Goal: Task Accomplishment & Management: Manage account settings

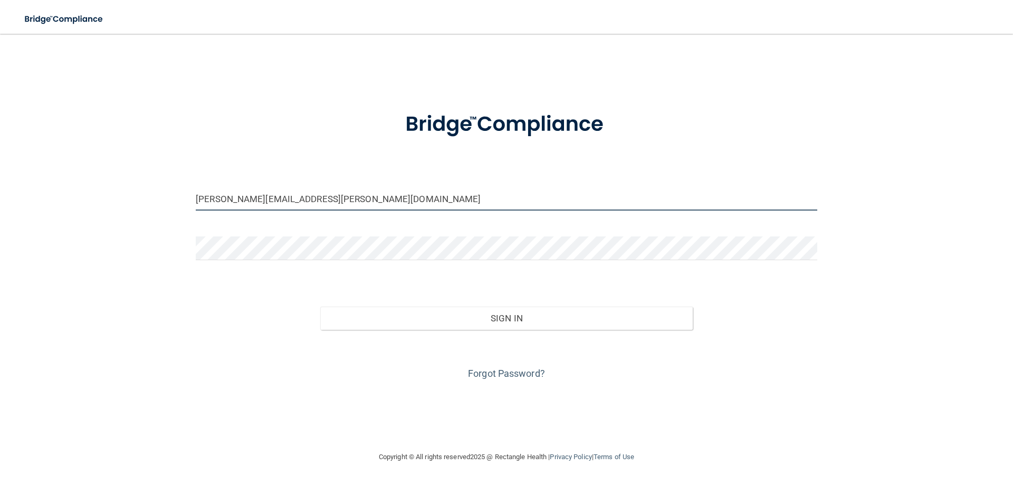
click at [361, 204] on input "[PERSON_NAME][EMAIL_ADDRESS][PERSON_NAME][DOMAIN_NAME]" at bounding box center [507, 199] width 622 height 24
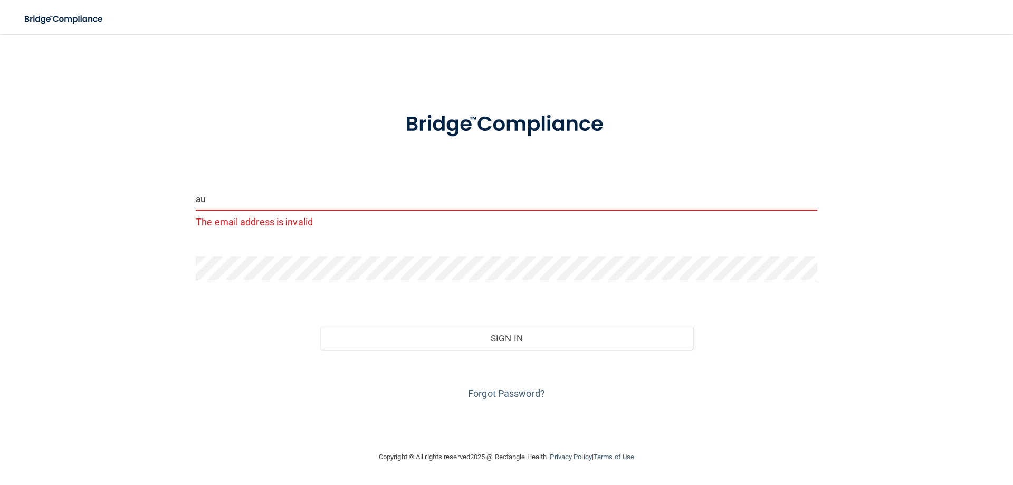
type input "a"
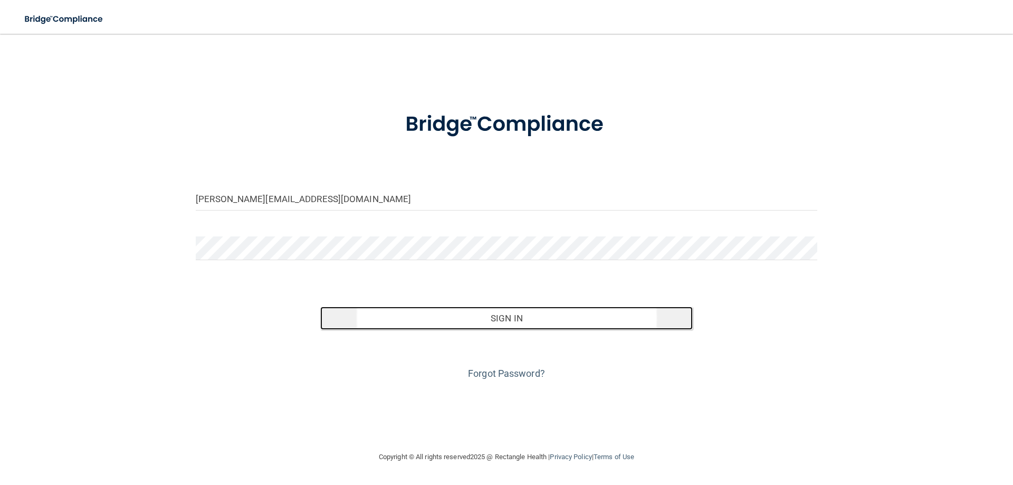
click at [483, 322] on button "Sign In" at bounding box center [506, 318] width 373 height 23
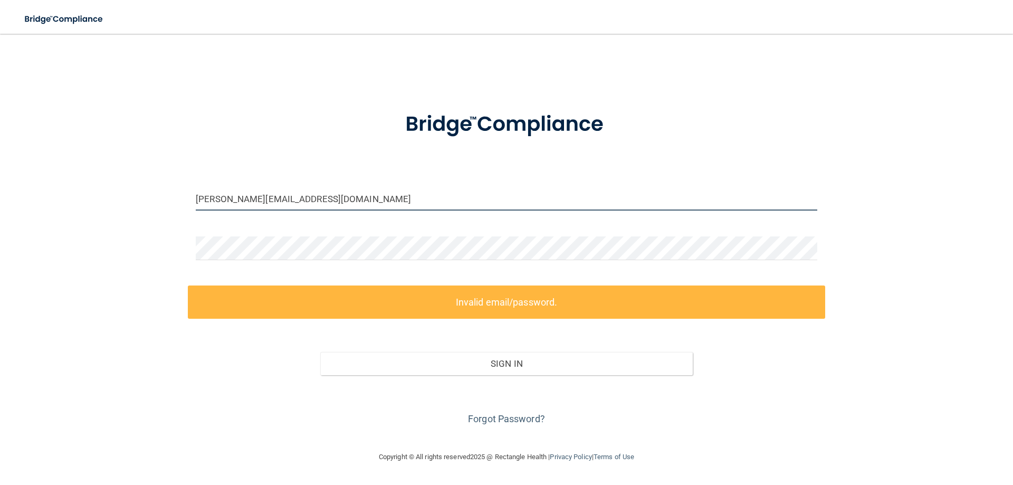
click at [320, 187] on input "[PERSON_NAME][EMAIL_ADDRESS][DOMAIN_NAME]" at bounding box center [507, 199] width 622 height 24
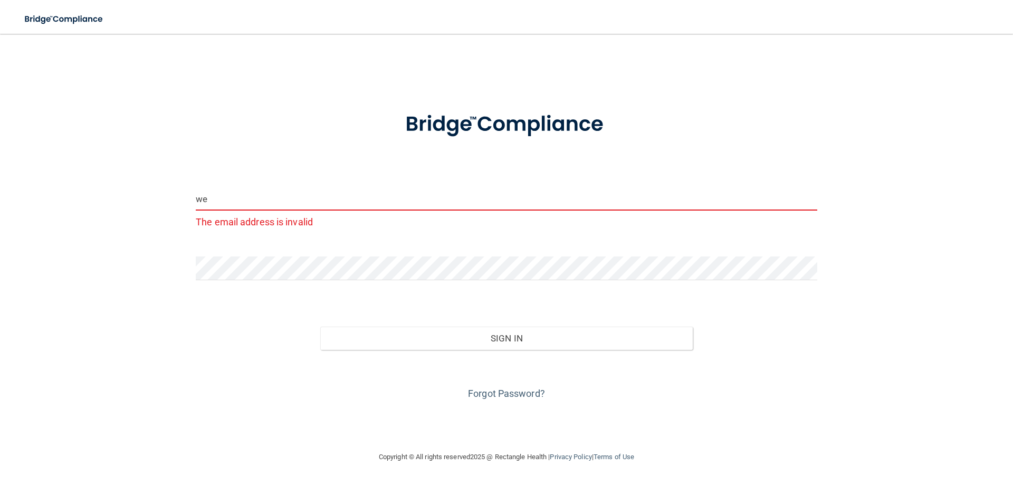
type input "w"
type input "t"
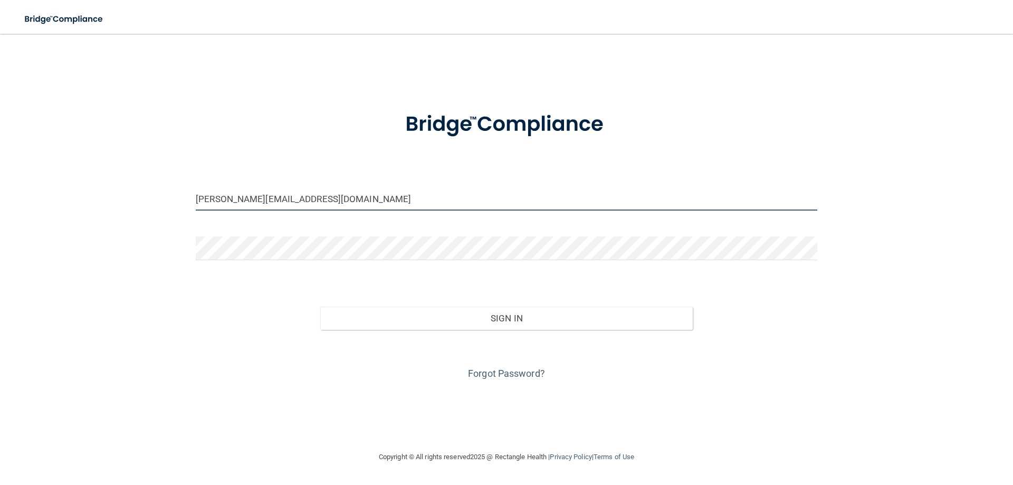
type input "[PERSON_NAME][EMAIL_ADDRESS][DOMAIN_NAME]"
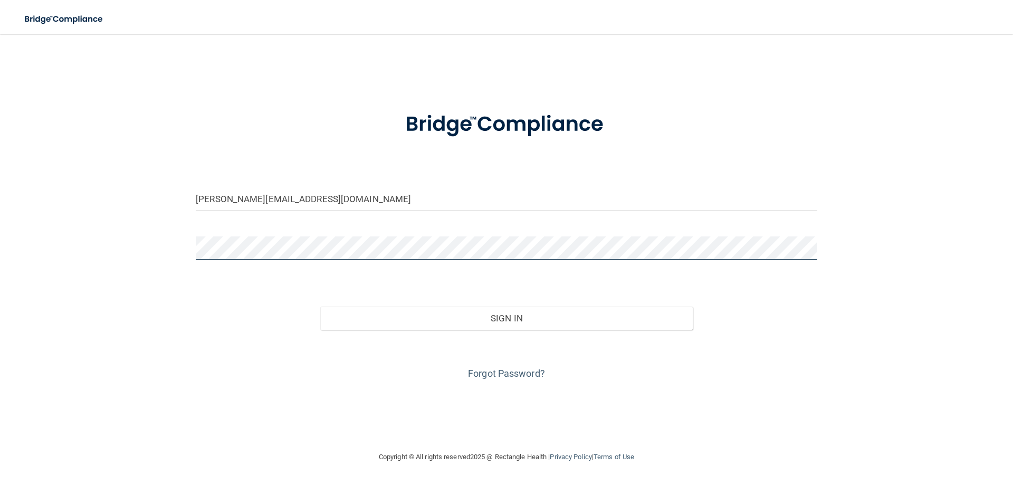
click at [320, 307] on button "Sign In" at bounding box center [506, 318] width 373 height 23
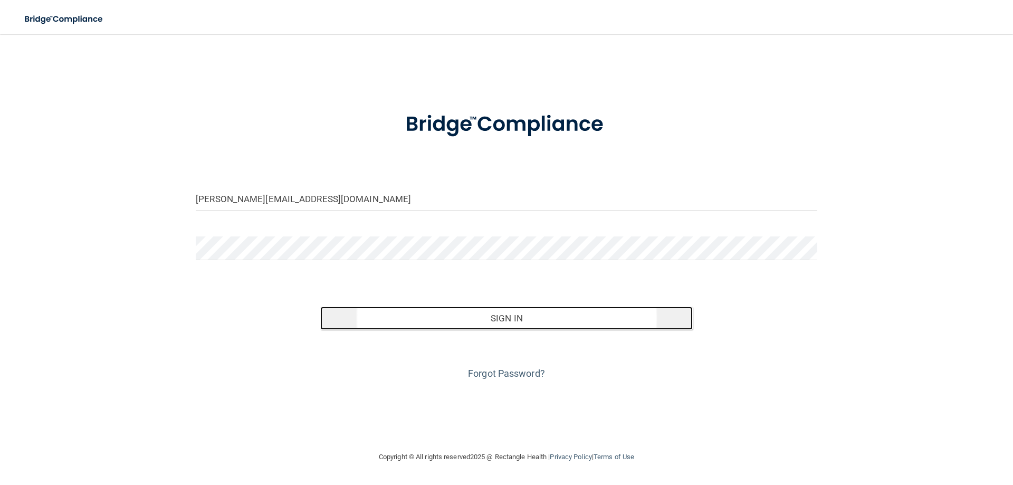
click at [436, 314] on button "Sign In" at bounding box center [506, 318] width 373 height 23
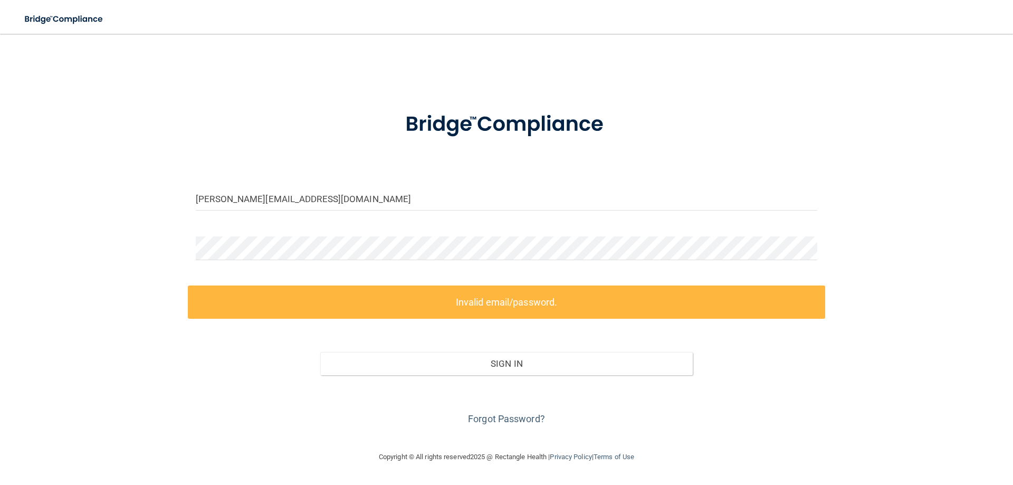
click at [395, 305] on label "Invalid email/password." at bounding box center [506, 301] width 637 height 33
click at [511, 420] on link "Forgot Password?" at bounding box center [506, 418] width 77 height 11
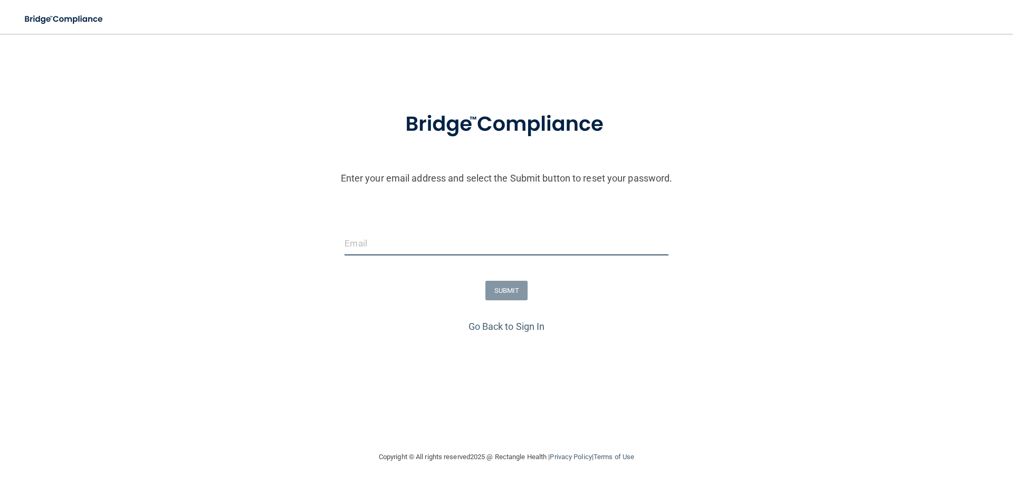
click at [397, 241] on input "email" at bounding box center [506, 244] width 323 height 24
type input "A"
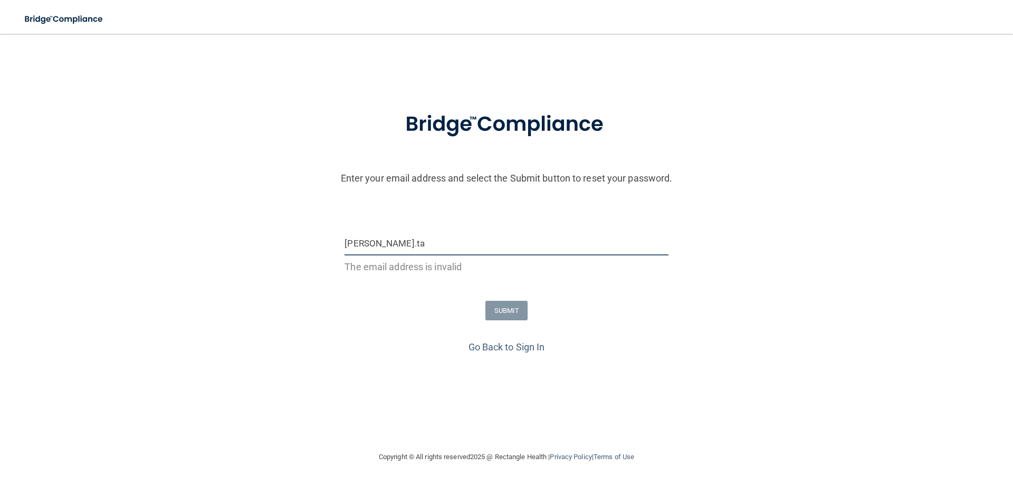
type input "[PERSON_NAME][EMAIL_ADDRESS][DOMAIN_NAME]"
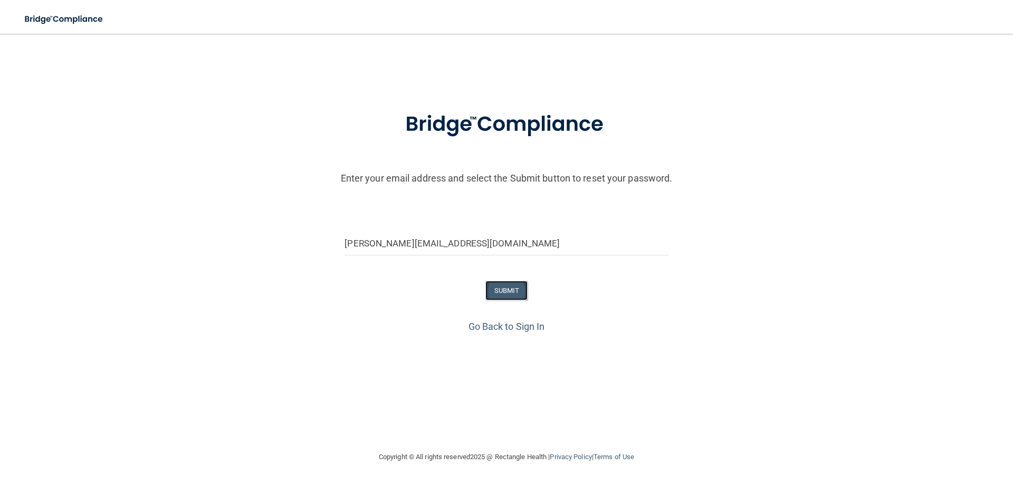
click at [505, 290] on button "SUBMIT" at bounding box center [506, 291] width 43 height 20
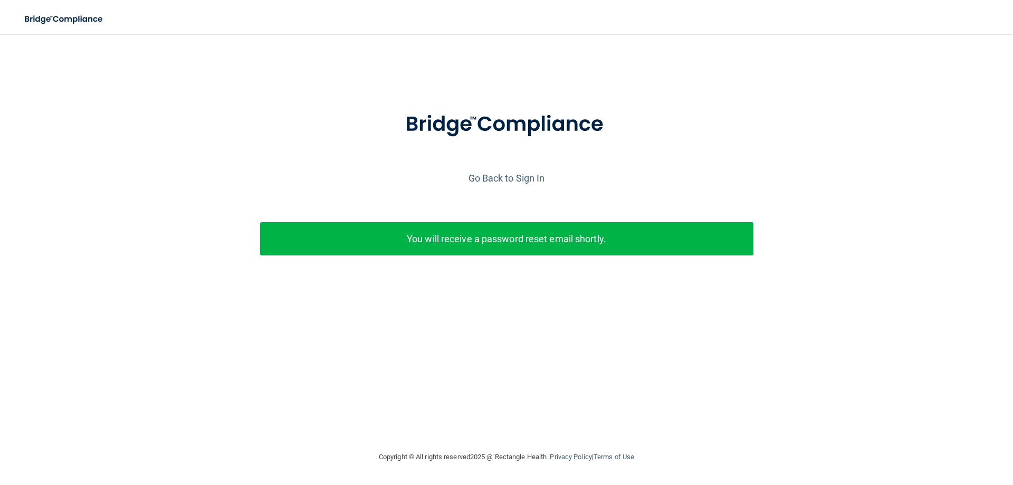
click at [374, 242] on p "You will receive a password reset email shortly." at bounding box center [506, 238] width 477 height 17
click at [496, 180] on link "Go Back to Sign In" at bounding box center [507, 178] width 77 height 11
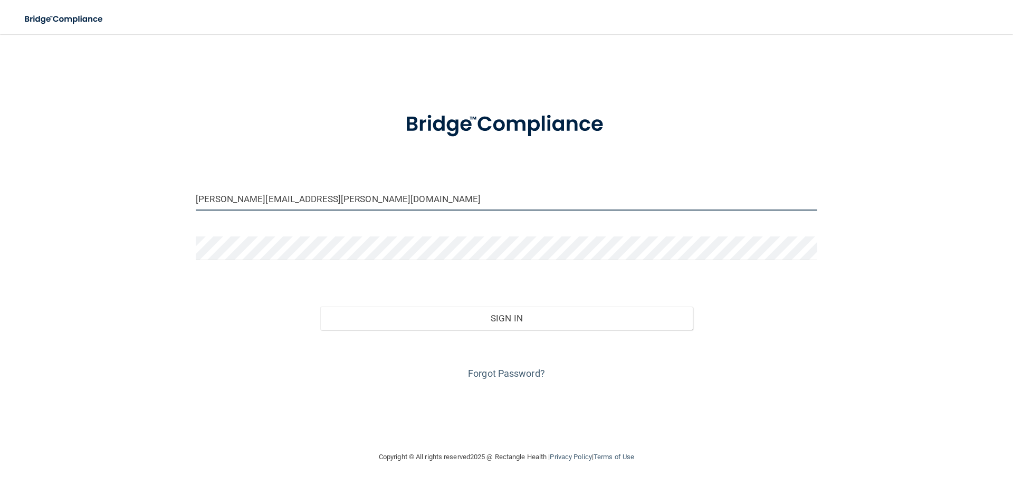
click at [355, 194] on input "[PERSON_NAME][EMAIL_ADDRESS][PERSON_NAME][DOMAIN_NAME]" at bounding box center [507, 199] width 622 height 24
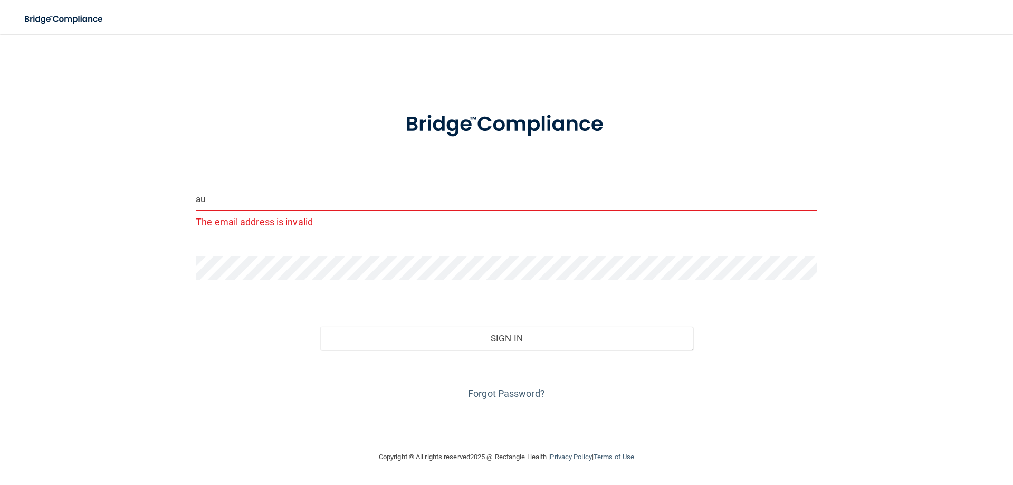
type input "a"
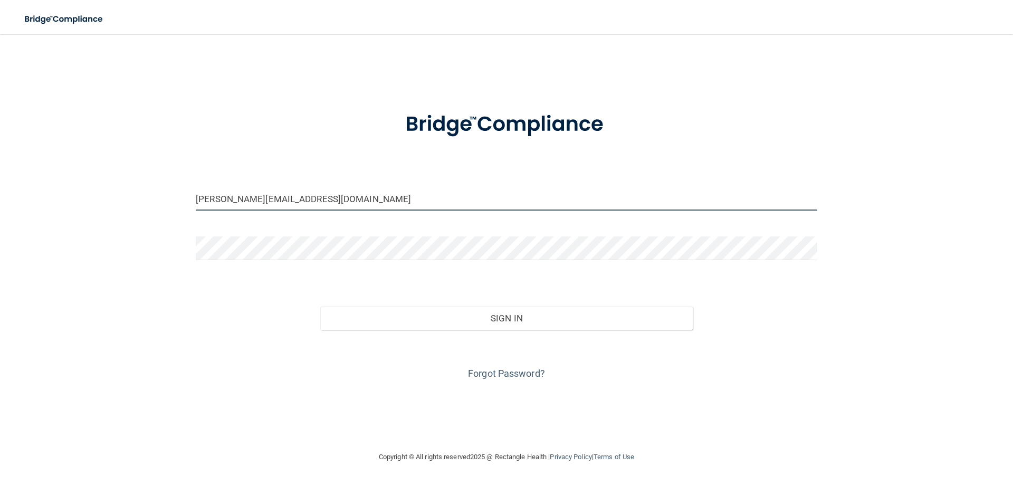
type input "[PERSON_NAME][EMAIL_ADDRESS][DOMAIN_NAME]"
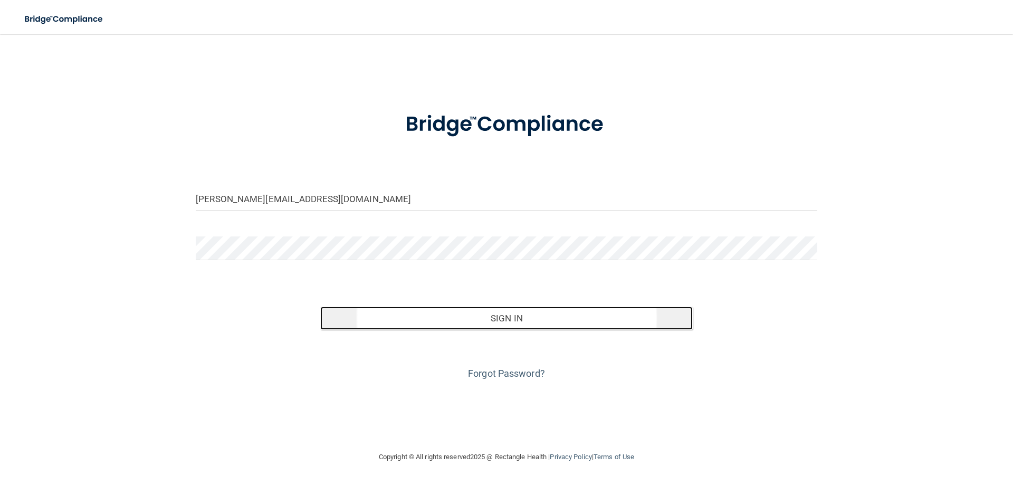
click at [419, 321] on button "Sign In" at bounding box center [506, 318] width 373 height 23
